Goal: Task Accomplishment & Management: Use online tool/utility

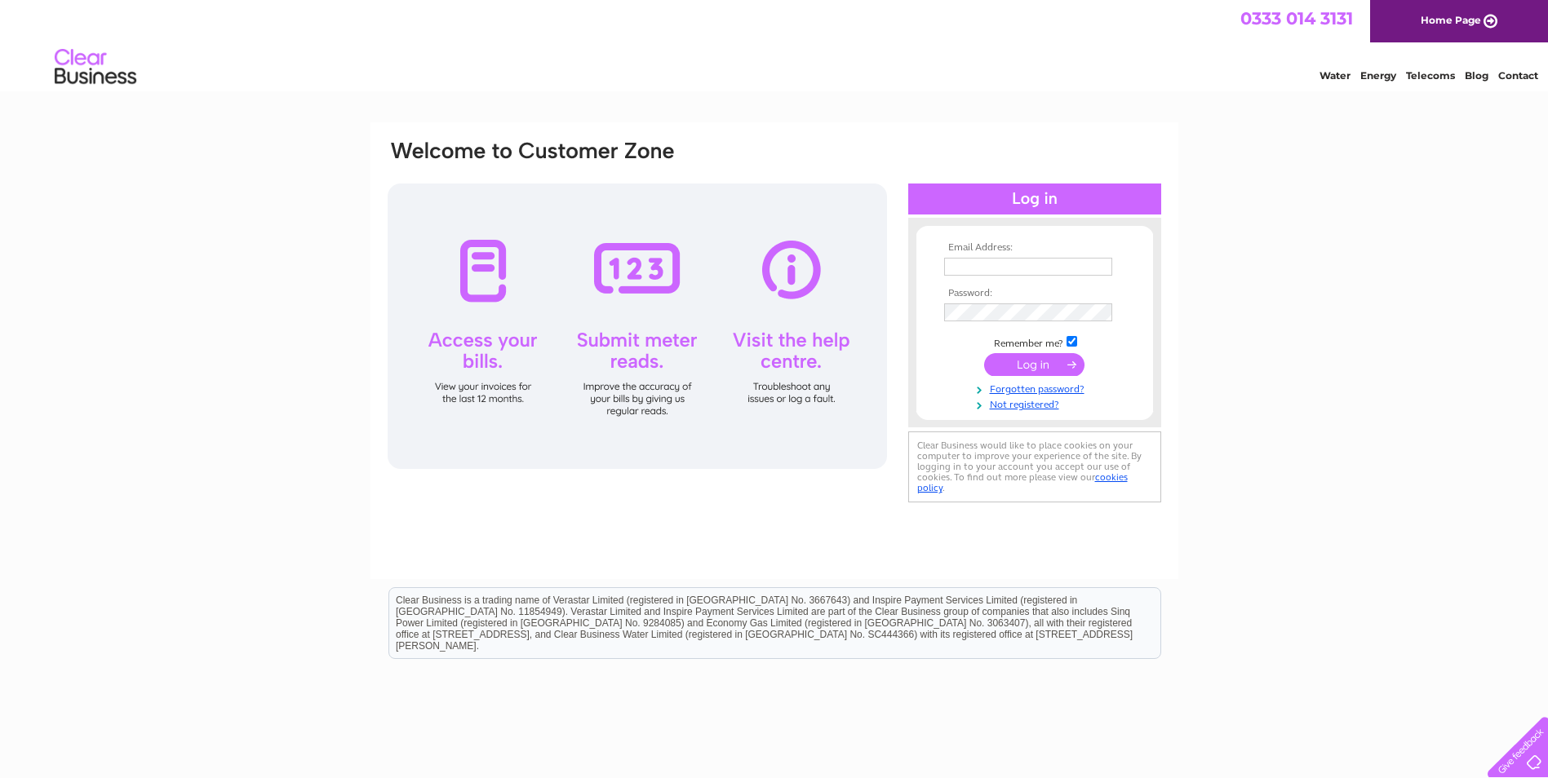
click at [971, 268] on input "text" at bounding box center [1028, 267] width 168 height 18
type input "accounts@subacoustech.com"
click at [1006, 364] on input "submit" at bounding box center [1034, 364] width 100 height 23
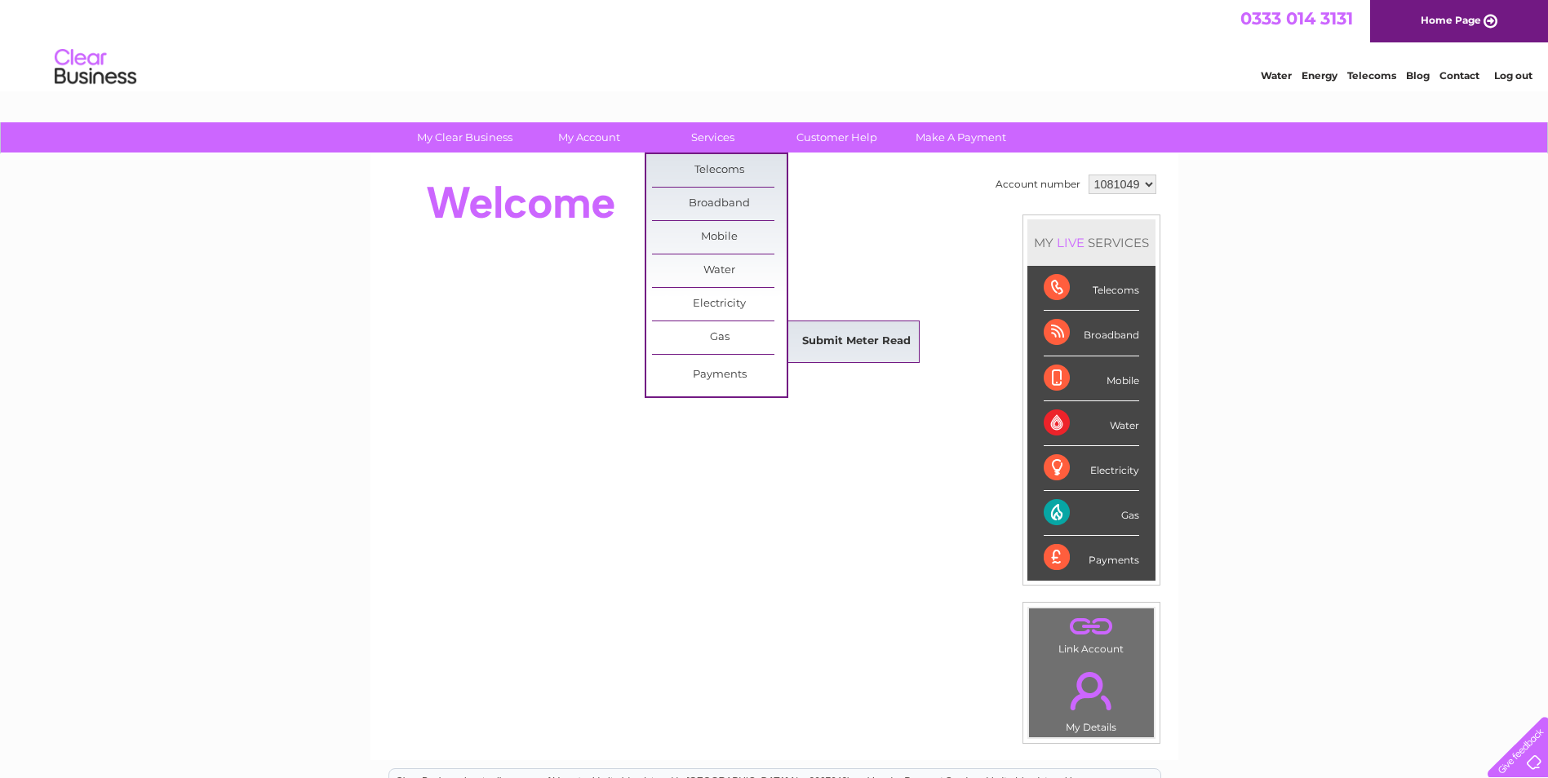
click at [835, 349] on link "Submit Meter Read" at bounding box center [856, 342] width 135 height 33
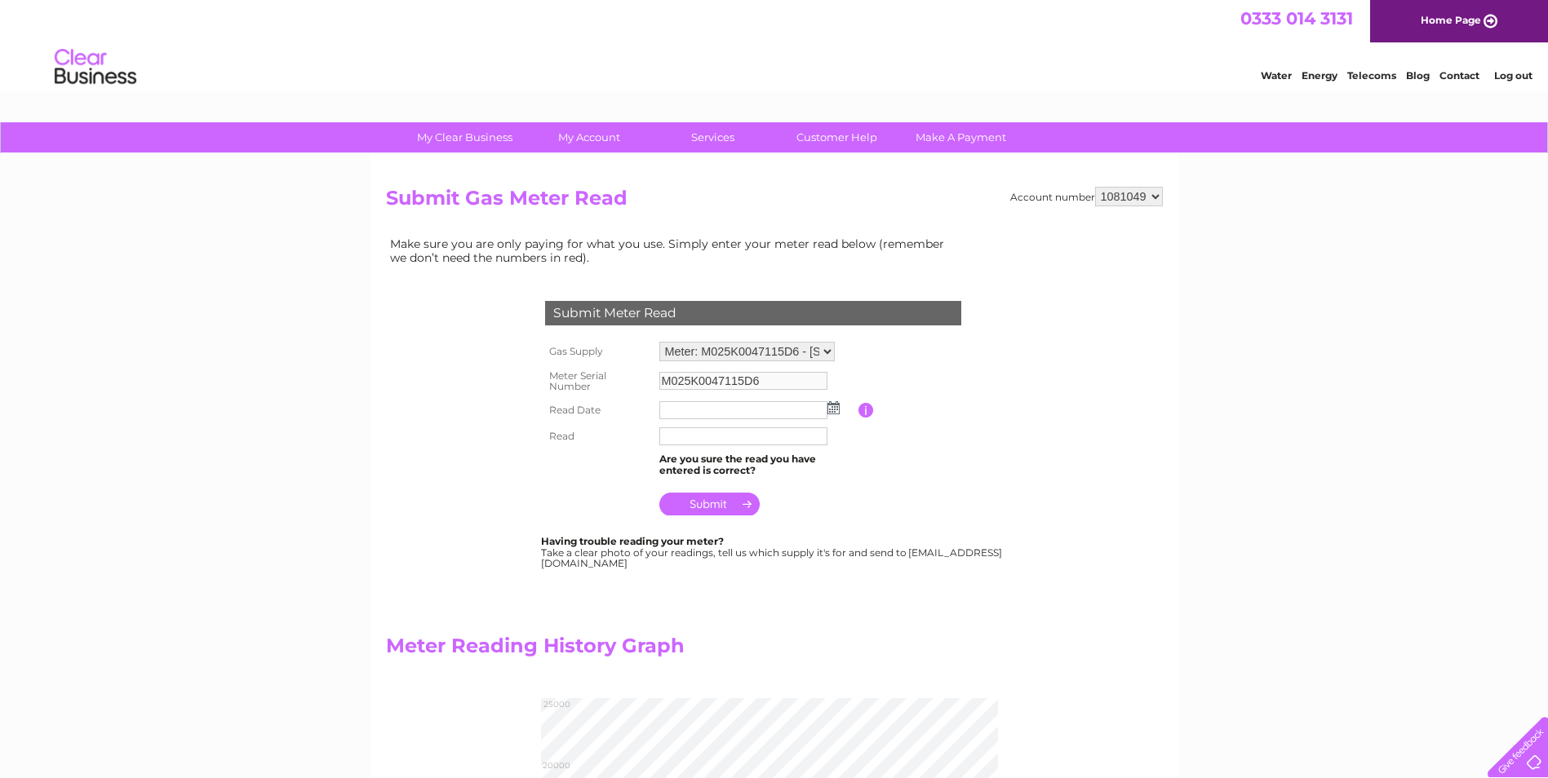
click at [835, 410] on img at bounding box center [833, 407] width 12 height 13
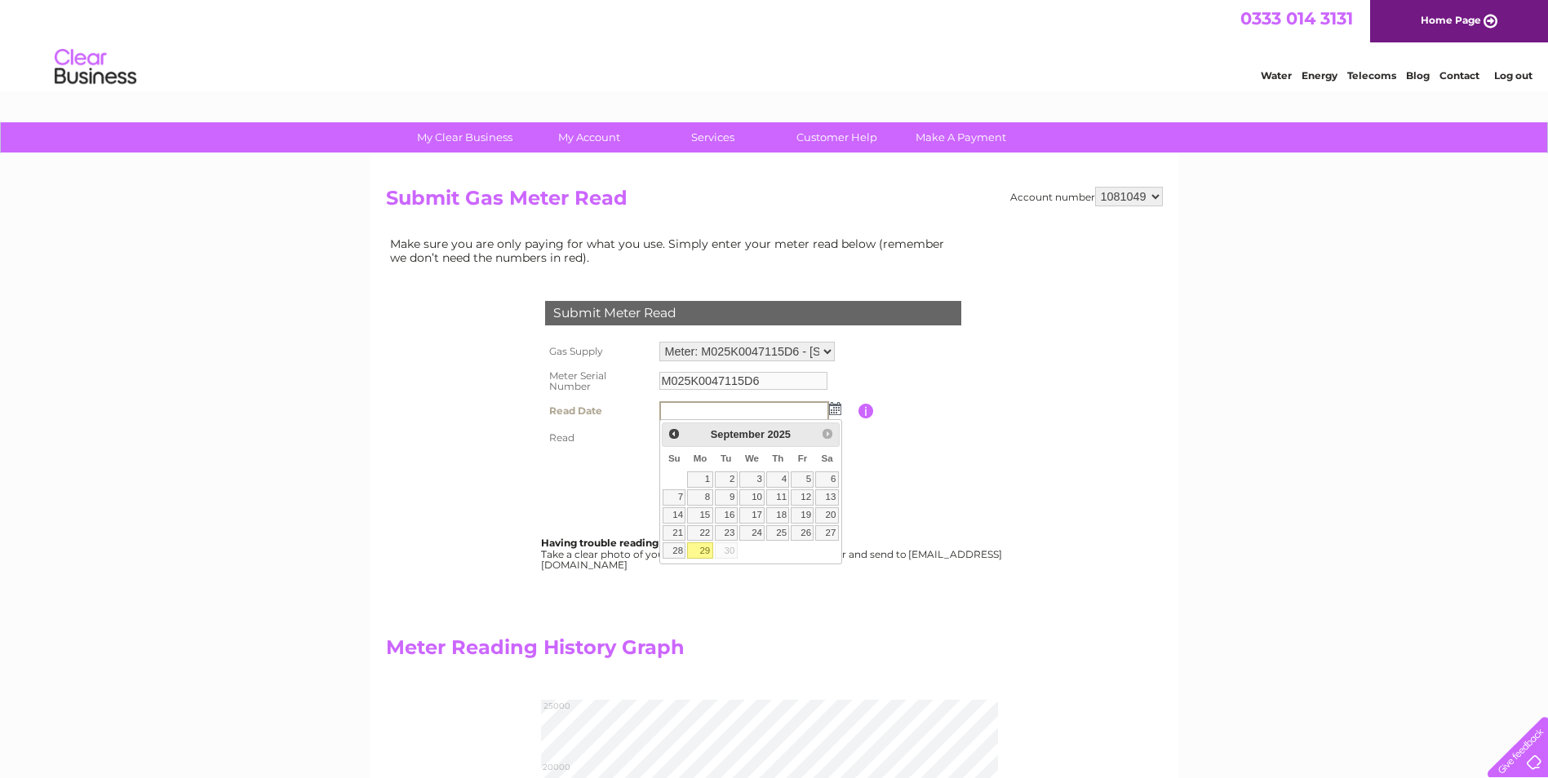
click at [698, 552] on link "29" at bounding box center [699, 551] width 25 height 16
type input "2025/09/29"
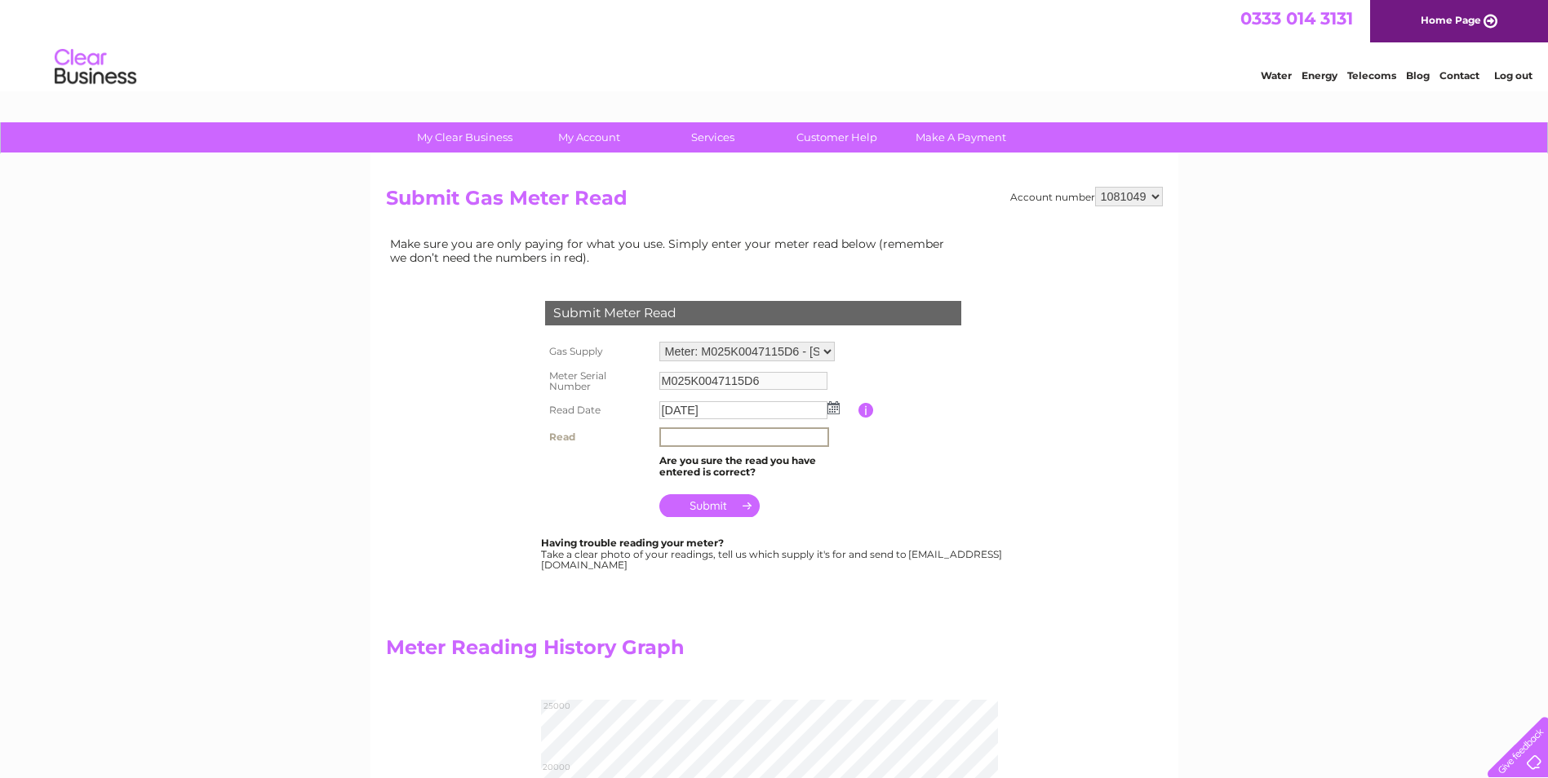
click at [682, 440] on input "text" at bounding box center [744, 438] width 170 height 20
type input "021865"
click at [964, 521] on form "Gas Supply Meter: M025K0047115D6 - Unit 2, Muria Industrial Estate, Southampton…" at bounding box center [772, 455] width 463 height 234
click at [698, 498] on input "submit" at bounding box center [709, 504] width 100 height 23
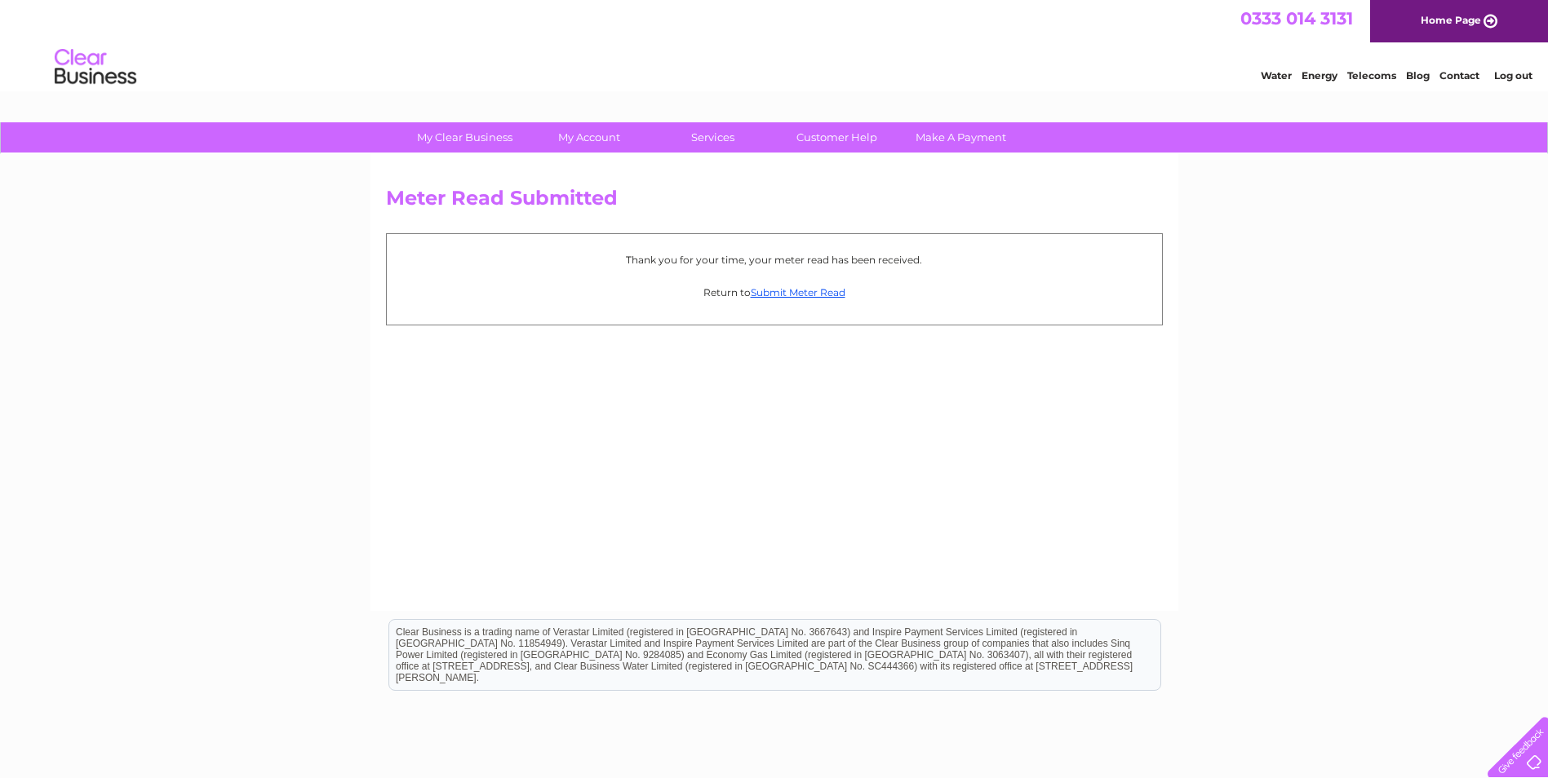
click at [1507, 76] on link "Log out" at bounding box center [1513, 75] width 38 height 12
